Goal: Task Accomplishment & Management: Complete application form

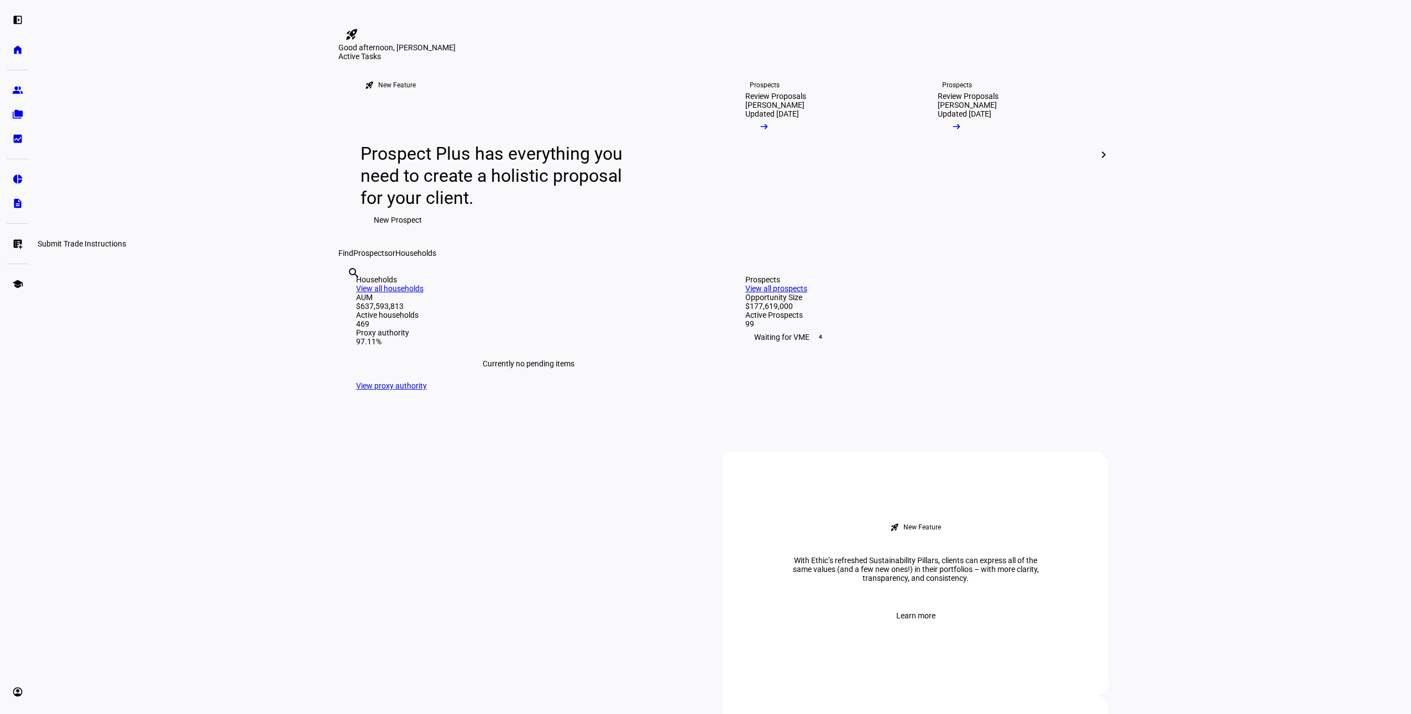
click at [13, 237] on link "list_alt_add Submit Trade Instructions" at bounding box center [18, 244] width 22 height 22
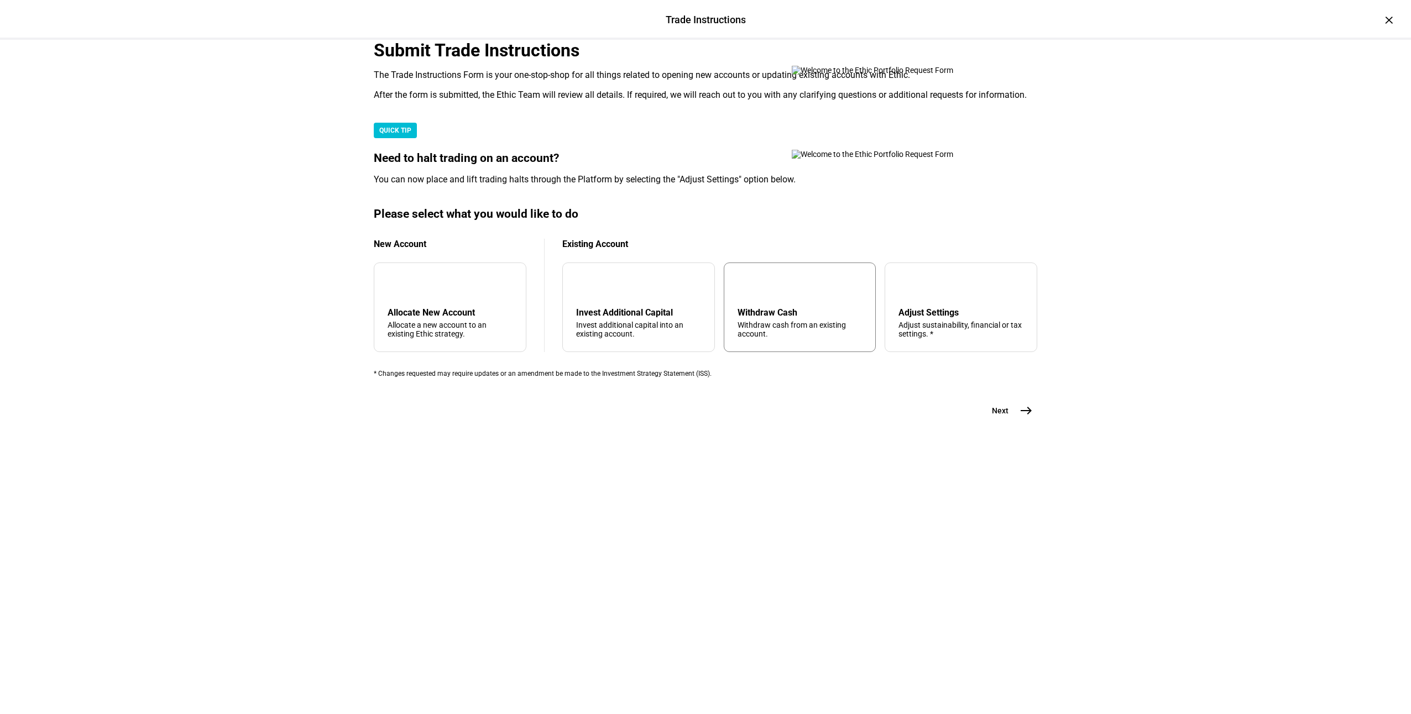
click at [785, 352] on div "arrow_upward Withdraw Cash Withdraw cash from an existing account." at bounding box center [800, 308] width 153 height 90
click at [1031, 422] on span "east" at bounding box center [1026, 411] width 22 height 22
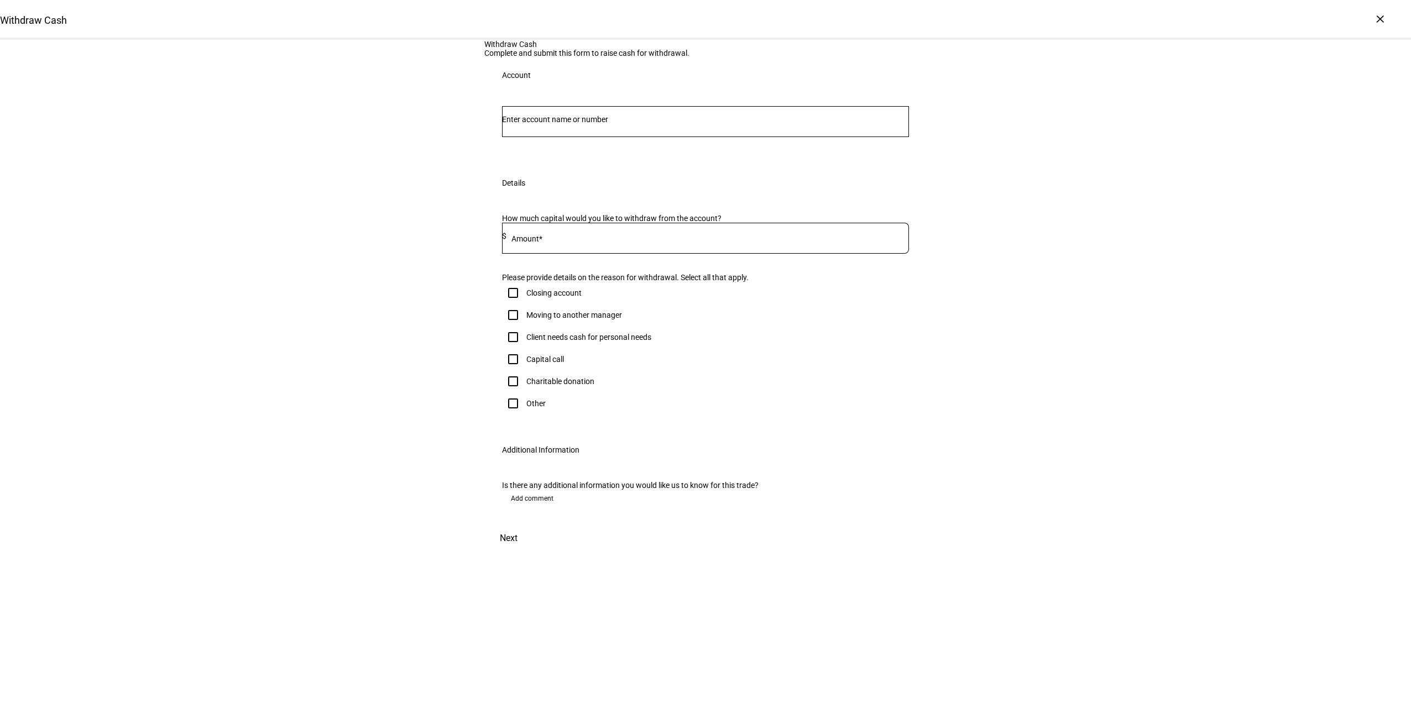
click at [568, 124] on input "Number" at bounding box center [705, 119] width 407 height 9
type input "post"
click at [596, 297] on span "Individual 2908" at bounding box center [571, 299] width 111 height 11
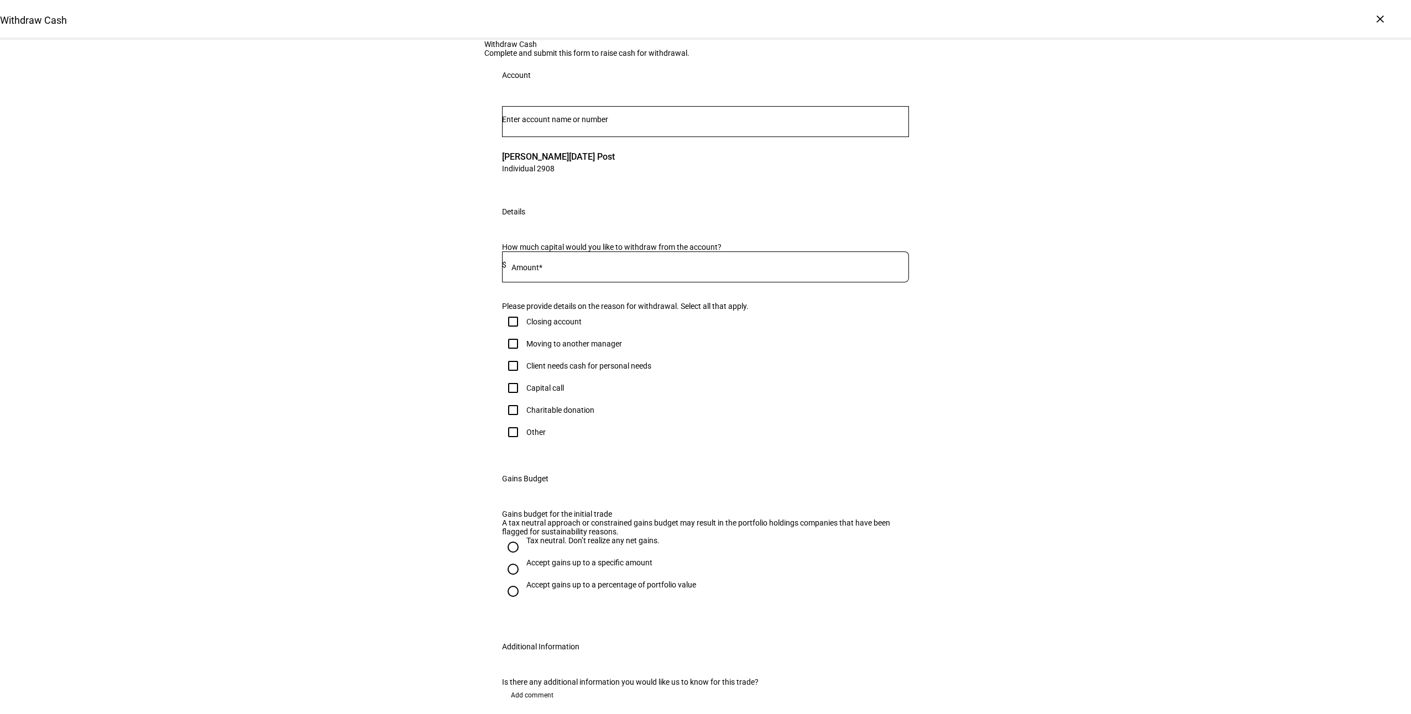
click at [584, 269] on input at bounding box center [707, 264] width 402 height 9
click at [623, 282] on div at bounding box center [707, 267] width 402 height 31
type input "50,000"
click at [563, 370] on div "Client needs cash for personal needs" at bounding box center [588, 366] width 125 height 9
click at [524, 377] on input "Client needs cash for personal needs" at bounding box center [513, 366] width 22 height 22
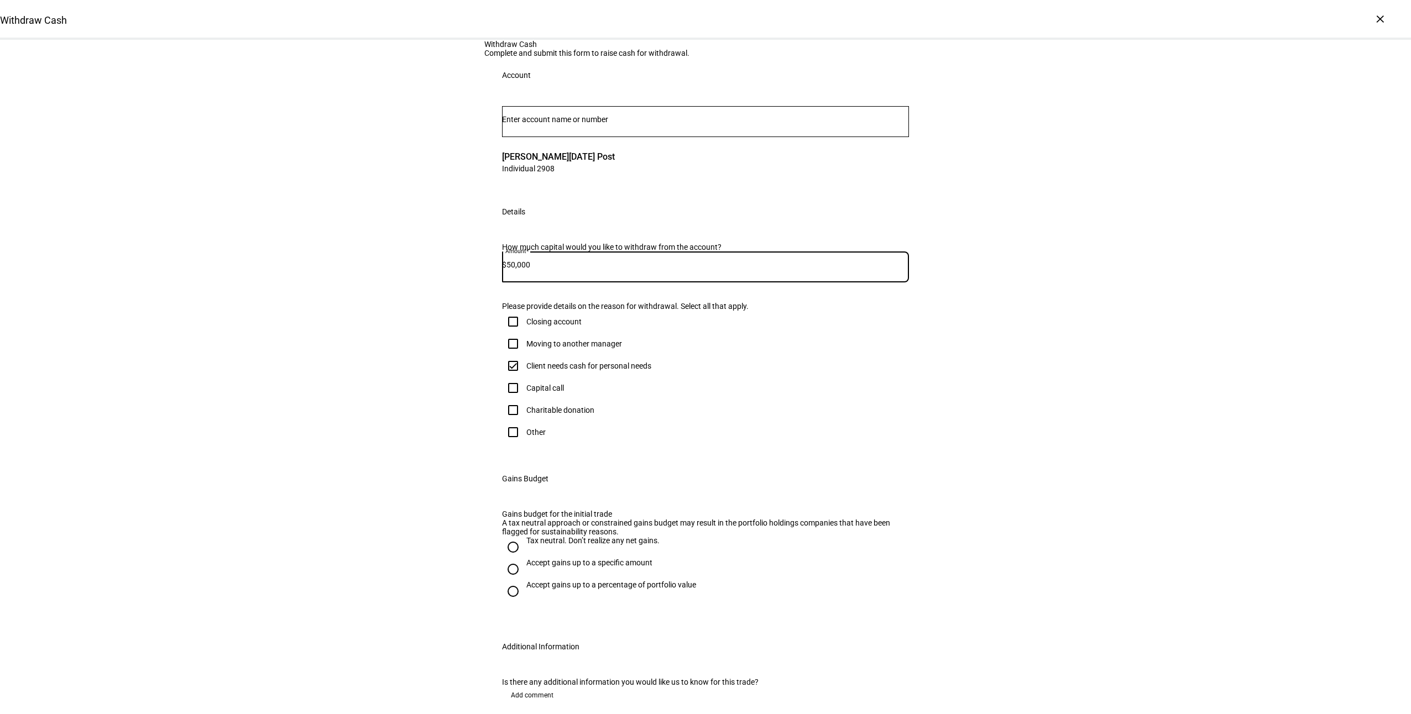
checkbox input "true"
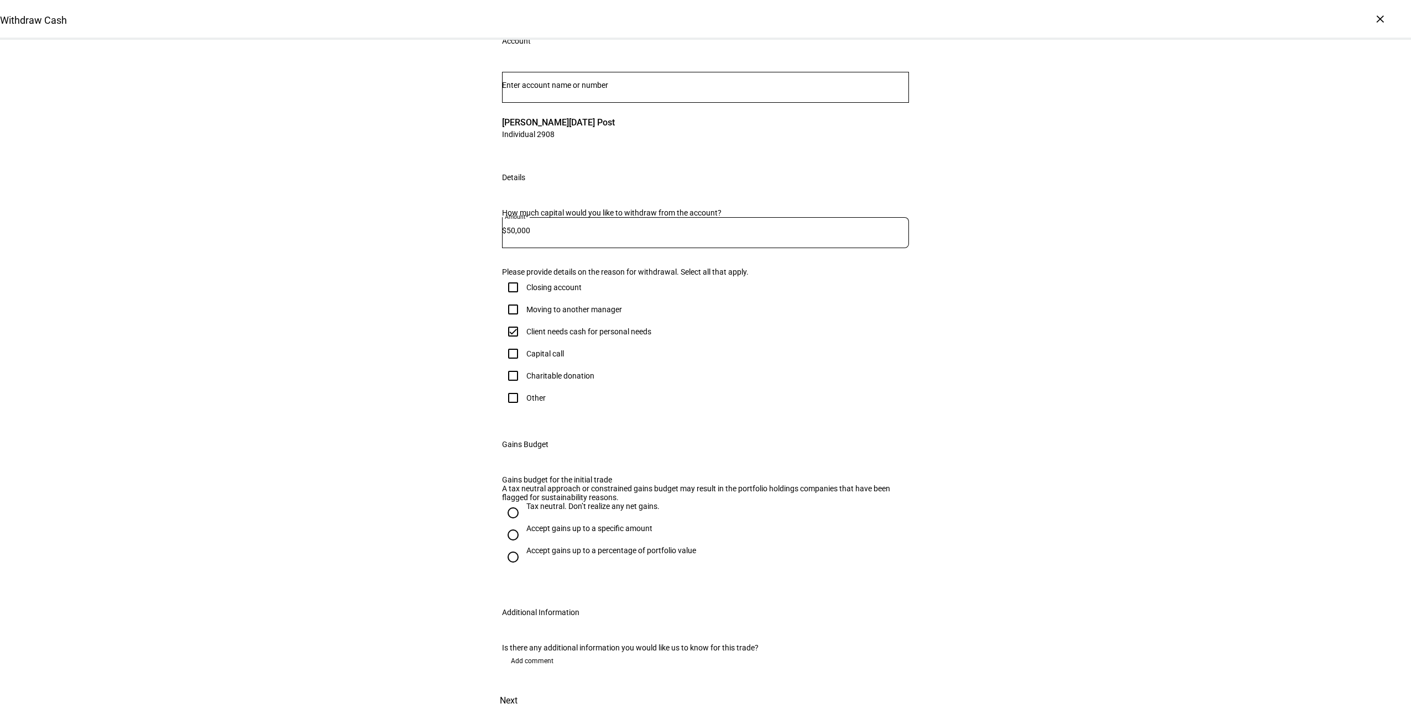
scroll to position [111, 0]
click at [533, 533] on div "Accept gains up to a specific amount" at bounding box center [589, 528] width 126 height 9
click at [524, 546] on input "Accept gains up to a specific amount" at bounding box center [513, 535] width 22 height 22
radio input "true"
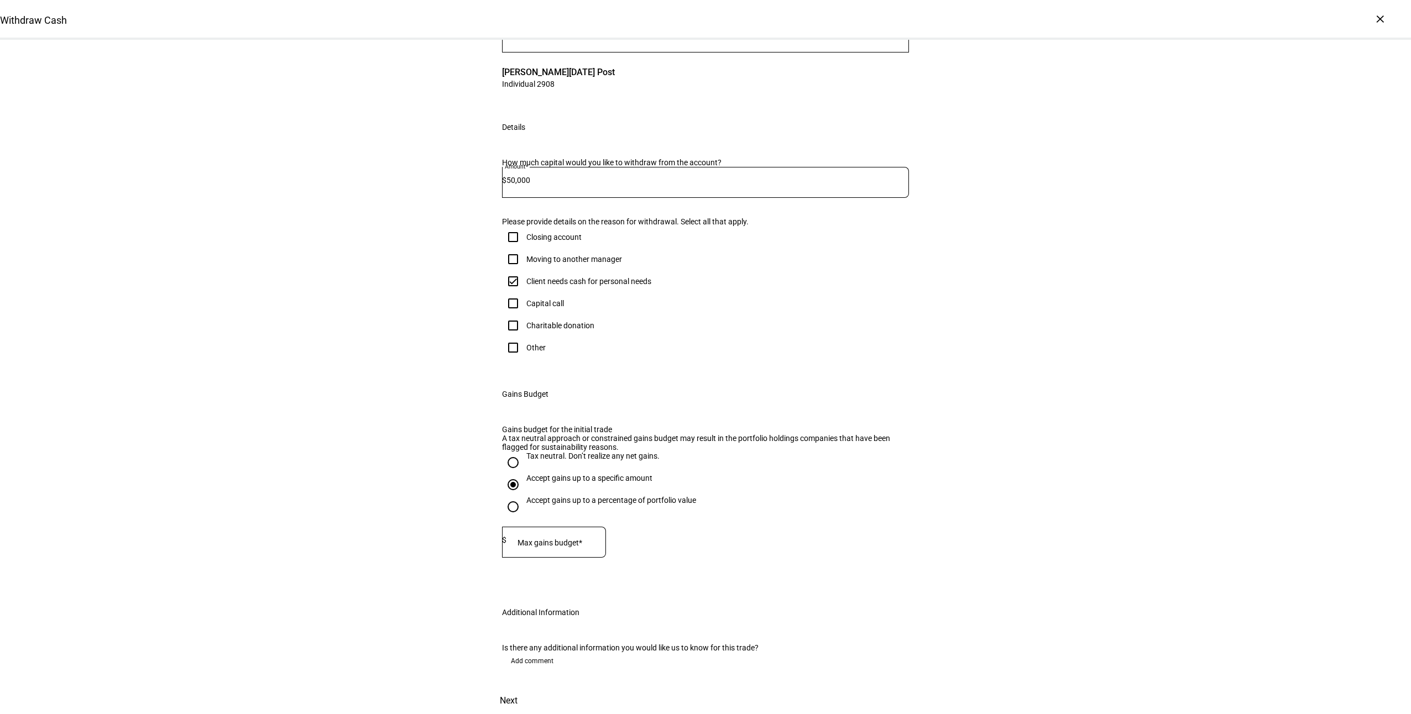
scroll to position [276, 0]
drag, startPoint x: 557, startPoint y: 522, endPoint x: 566, endPoint y: 524, distance: 9.1
click at [559, 538] on mat-label "Max gains budget*" at bounding box center [549, 542] width 65 height 9
type input "32,000"
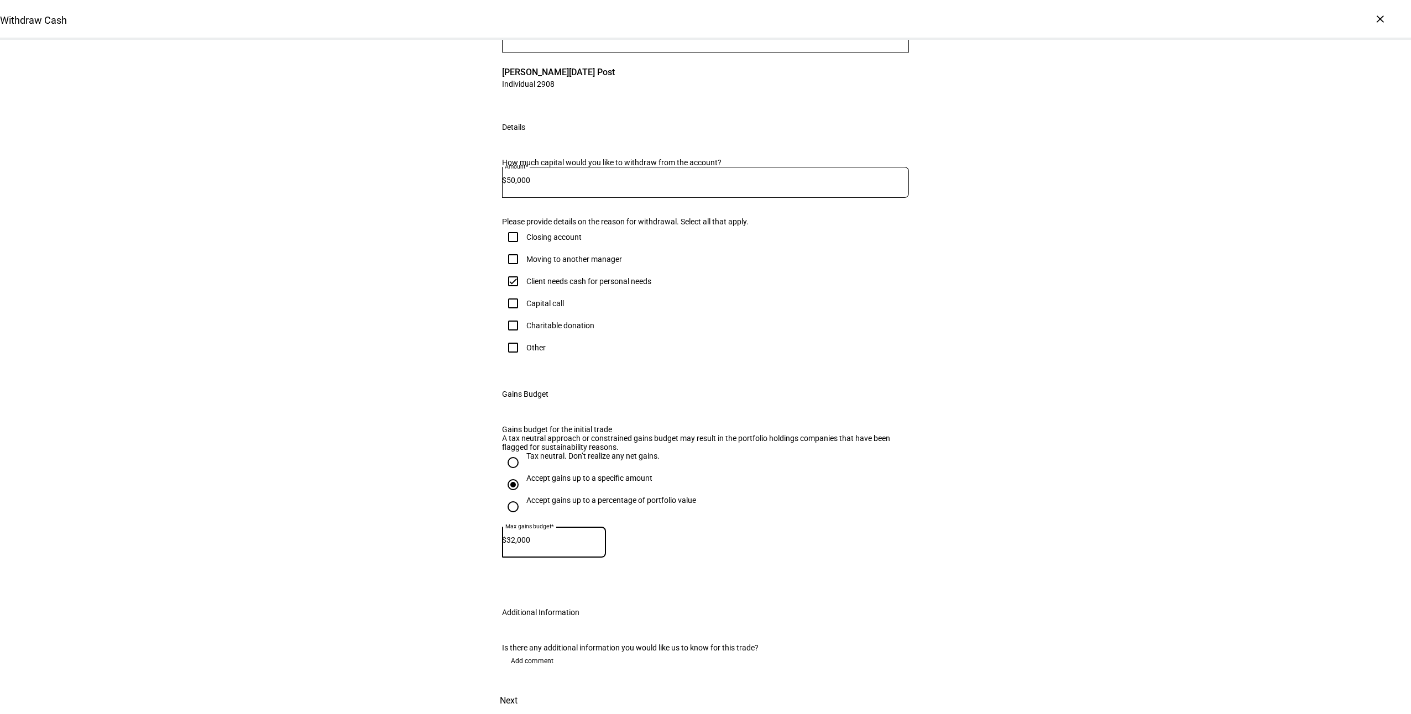
click at [517, 688] on span "Next" at bounding box center [509, 701] width 18 height 27
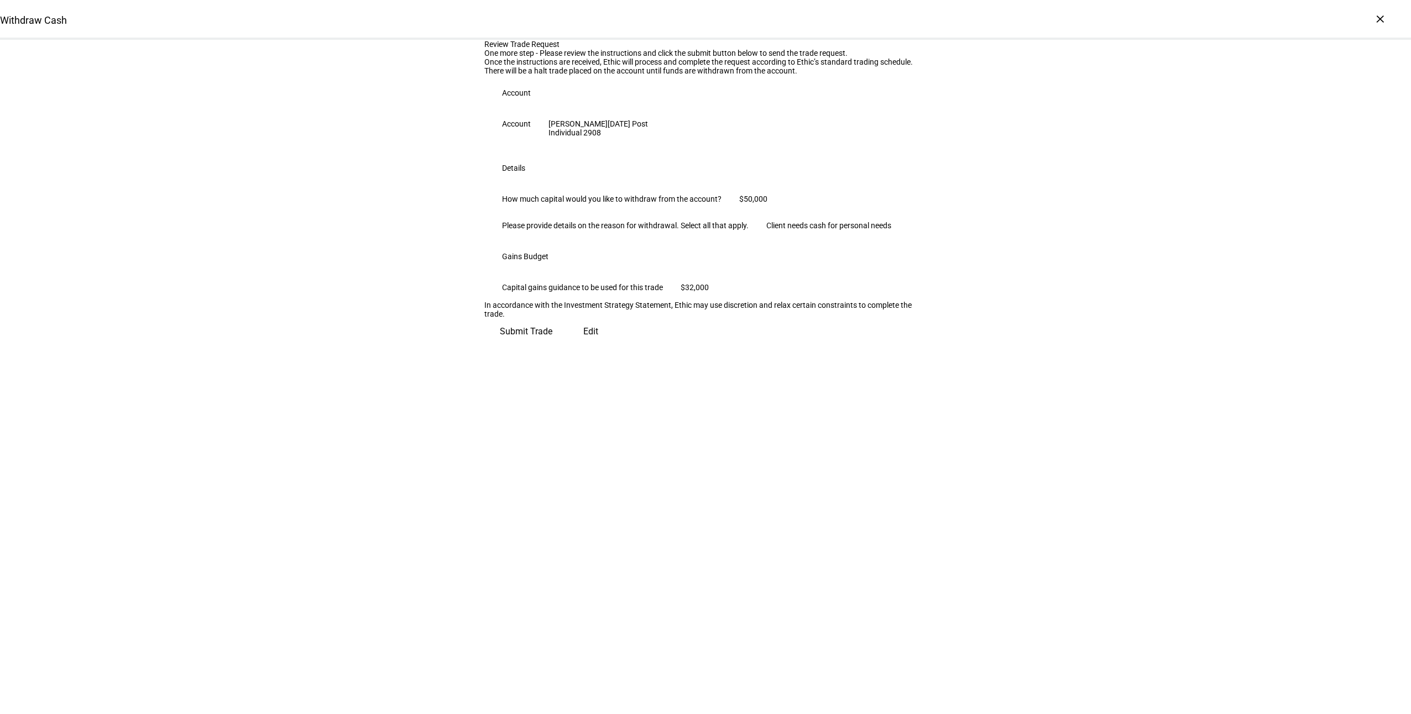
scroll to position [0, 0]
click at [552, 341] on span "Submit Trade" at bounding box center [526, 327] width 53 height 27
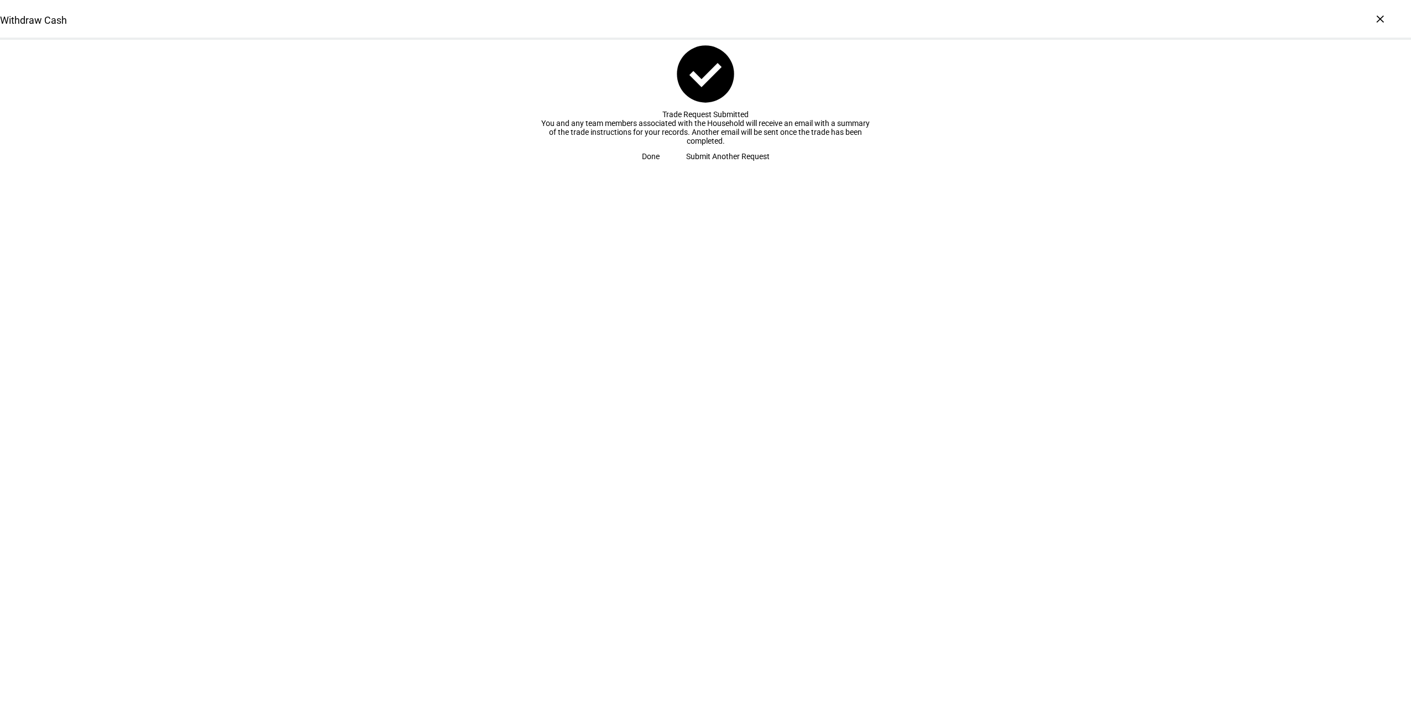
click at [660, 168] on span "Done" at bounding box center [651, 156] width 18 height 22
